Goal: Task Accomplishment & Management: Use online tool/utility

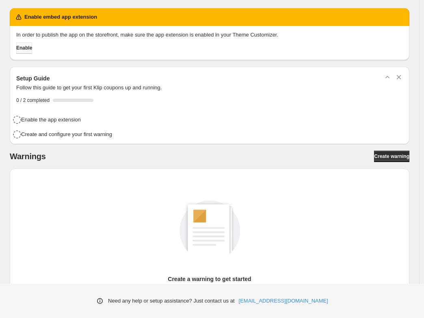
click at [32, 46] on span "Enable" at bounding box center [24, 48] width 16 height 6
click at [389, 156] on span "Create warning" at bounding box center [391, 156] width 35 height 6
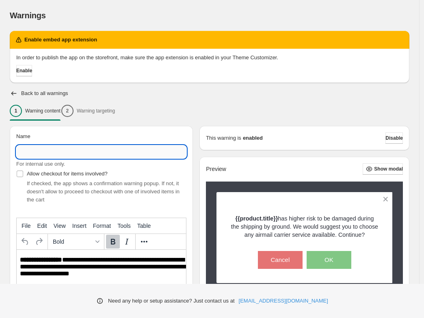
click at [104, 155] on input "Name" at bounding box center [101, 151] width 170 height 13
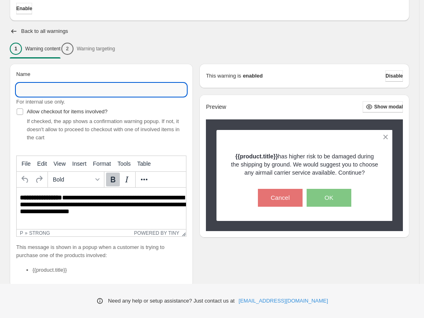
scroll to position [63, 0]
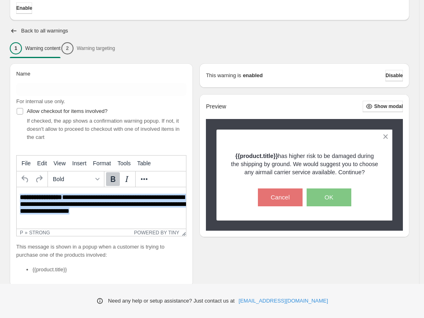
drag, startPoint x: 147, startPoint y: 213, endPoint x: 8, endPoint y: 188, distance: 140.7
click at [17, 188] on html "**********" at bounding box center [101, 205] width 169 height 36
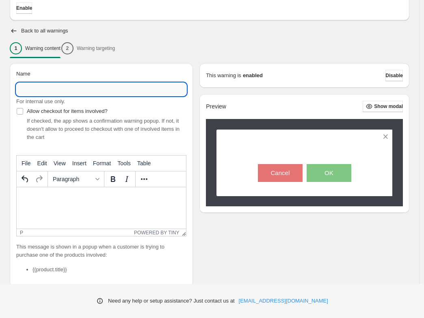
click at [75, 91] on input "Name" at bounding box center [101, 89] width 170 height 13
type input "**********"
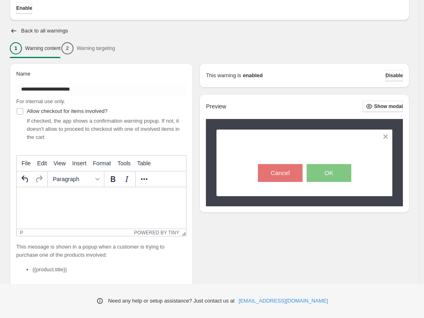
click at [91, 207] on html at bounding box center [101, 197] width 169 height 20
click at [77, 163] on span "Insert" at bounding box center [79, 163] width 14 height 6
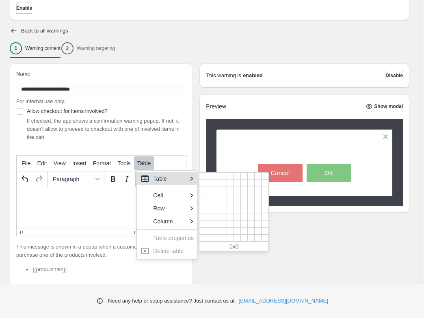
click at [82, 207] on html at bounding box center [101, 197] width 169 height 20
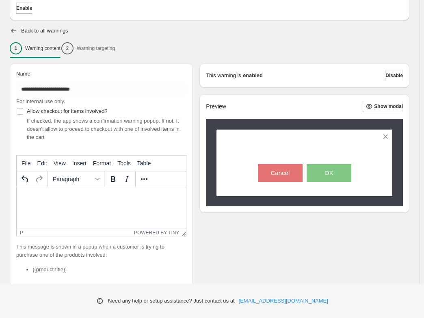
click at [89, 200] on p "Rich Text Area. Press ALT-0 for help." at bounding box center [101, 197] width 163 height 7
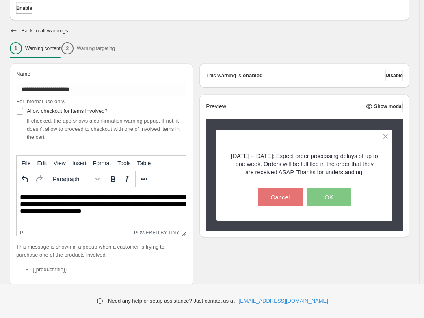
click at [42, 214] on p "**********" at bounding box center [105, 205] width 171 height 23
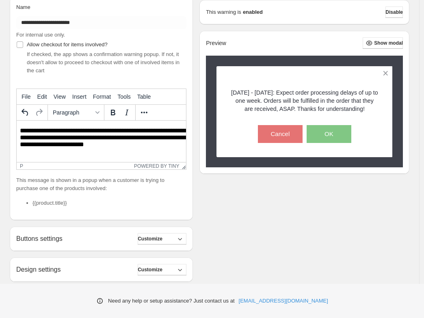
scroll to position [209, 0]
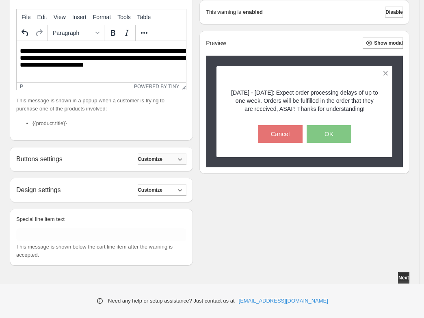
click at [162, 160] on span "Customize" at bounding box center [150, 159] width 25 height 6
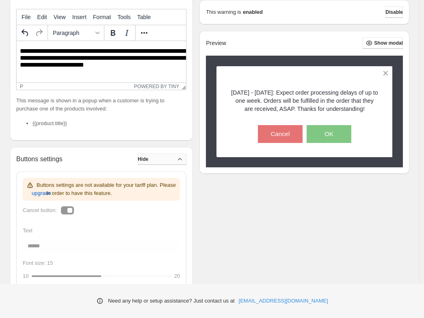
click at [168, 162] on button "Hide" at bounding box center [162, 159] width 49 height 11
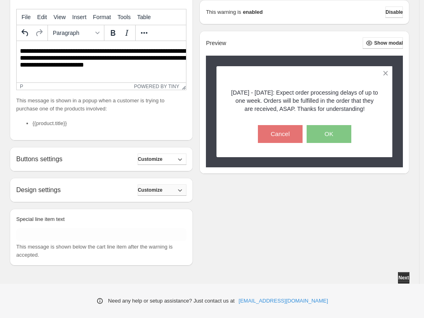
click at [162, 187] on span "Customize" at bounding box center [150, 190] width 25 height 6
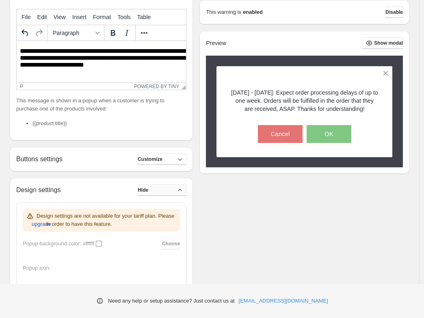
click at [172, 187] on button "Hide" at bounding box center [162, 189] width 49 height 11
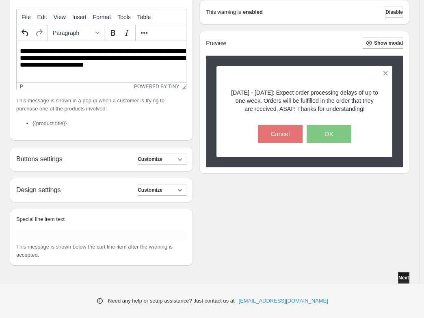
click at [405, 280] on span "Next" at bounding box center [403, 278] width 11 height 6
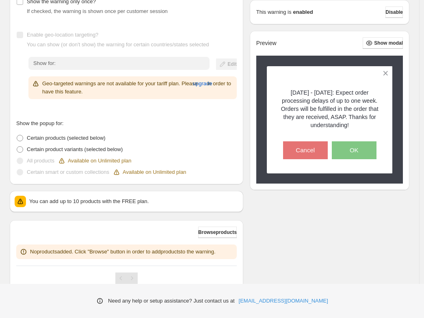
scroll to position [176, 0]
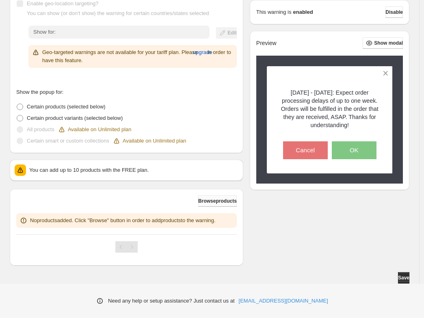
click at [198, 198] on span "Browse products" at bounding box center [217, 201] width 39 height 6
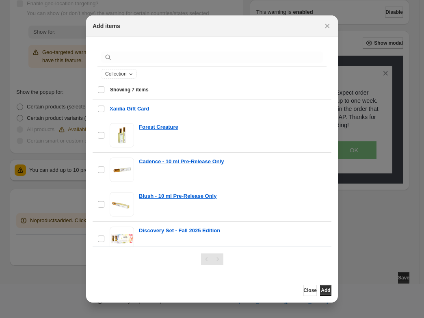
click at [101, 91] on div "Select all 7 items Showing 7 items" at bounding box center [211, 89] width 229 height 19
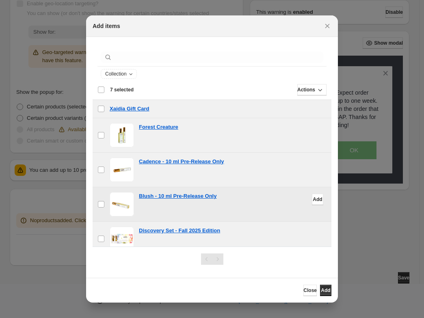
scroll to position [78, 0]
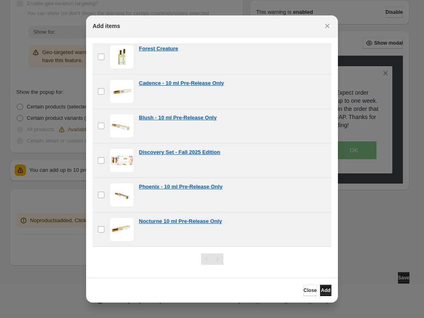
click at [327, 287] on button "Add" at bounding box center [325, 290] width 11 height 11
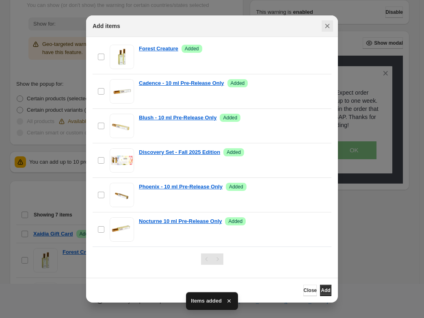
click at [327, 29] on icon "Close" at bounding box center [327, 26] width 8 height 8
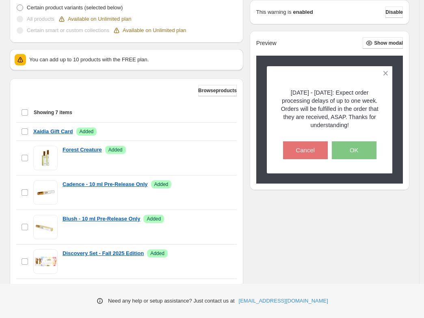
scroll to position [338, 0]
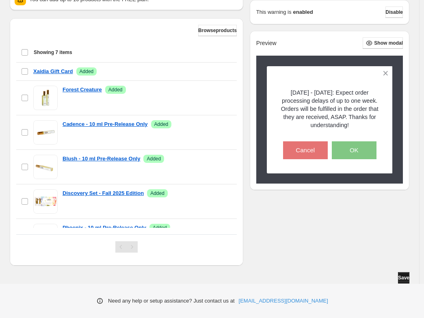
click at [401, 277] on span "Save" at bounding box center [403, 278] width 11 height 6
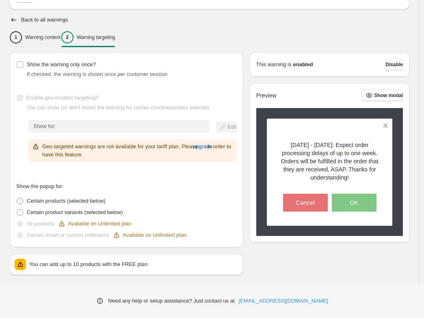
scroll to position [69, 0]
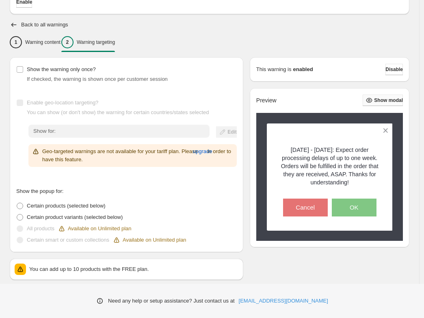
click at [396, 99] on span "Show modal" at bounding box center [388, 100] width 29 height 6
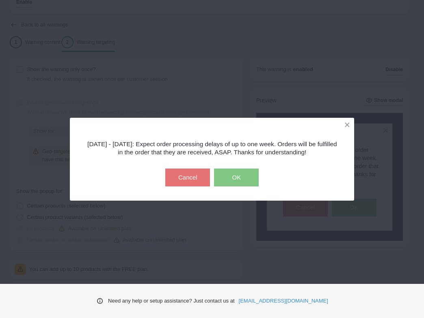
click at [249, 181] on button "OK" at bounding box center [236, 178] width 45 height 18
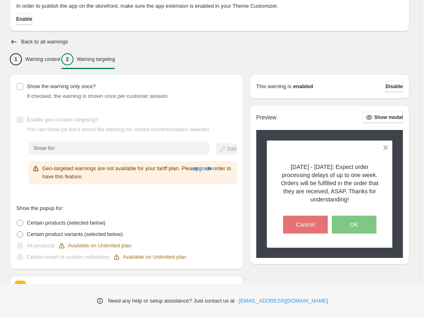
scroll to position [50, 0]
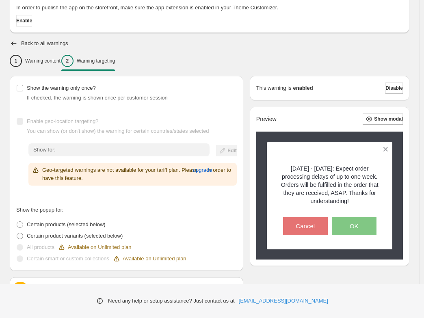
click at [132, 97] on span "If checked, the warning is shown once per customer session" at bounding box center [97, 98] width 141 height 6
click at [56, 87] on span "Show the warning only once?" at bounding box center [61, 88] width 69 height 6
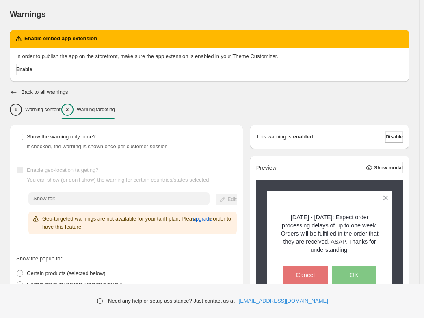
scroll to position [0, 0]
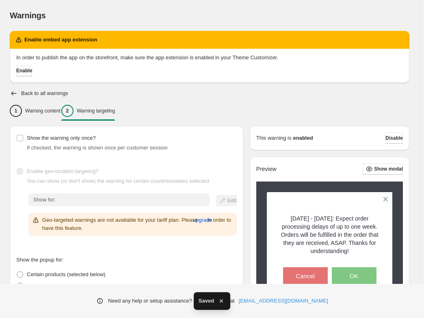
click at [29, 76] on button "Enable" at bounding box center [24, 70] width 16 height 11
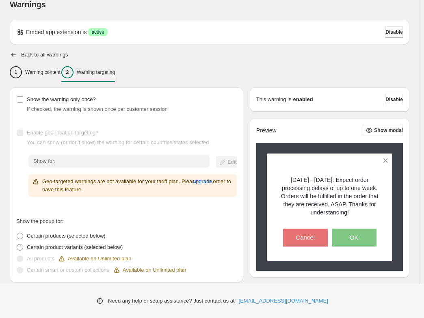
scroll to position [311, 0]
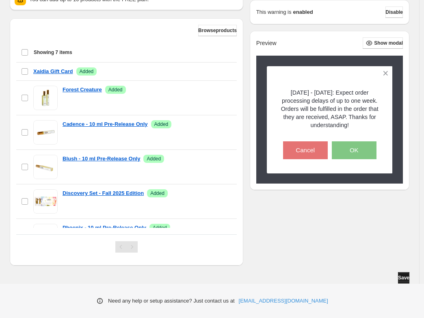
click at [409, 281] on button "Save" at bounding box center [403, 277] width 11 height 11
